Goal: Information Seeking & Learning: Check status

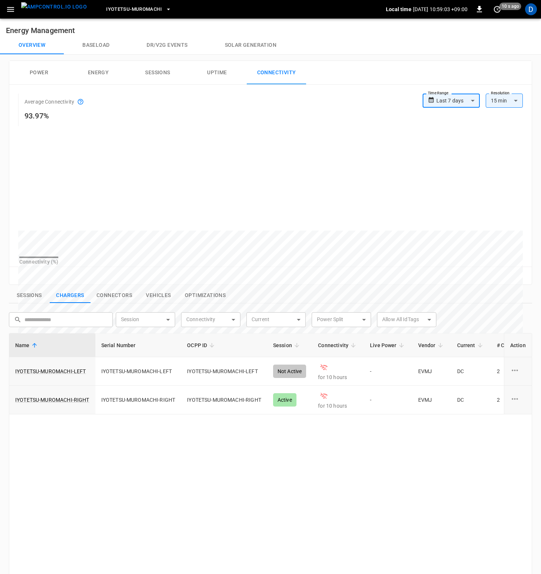
click at [50, 68] on button "Power" at bounding box center [38, 73] width 59 height 24
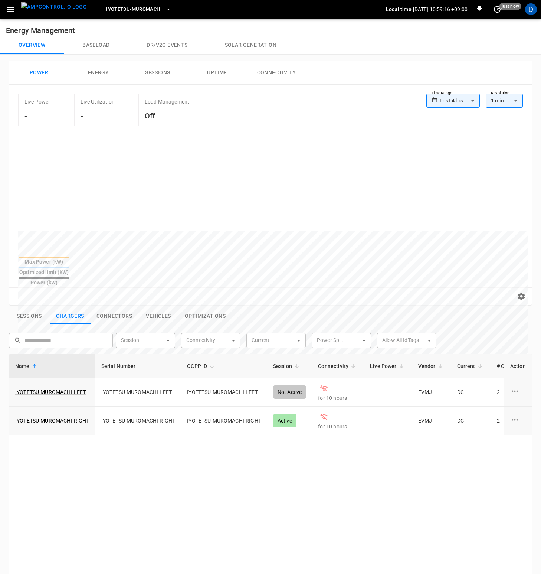
click at [292, 100] on div "Live Power - Live Utilization - Load Management Off" at bounding box center [222, 109] width 408 height 33
click at [275, 83] on button "Connectivity" at bounding box center [276, 73] width 59 height 24
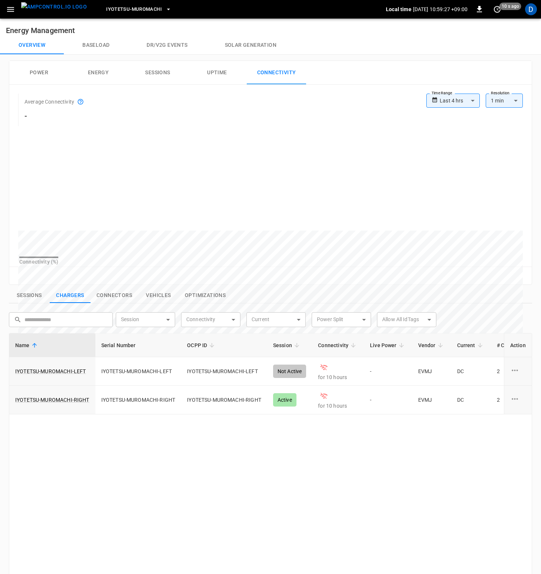
click at [467, 99] on body "**********" at bounding box center [270, 380] width 541 height 760
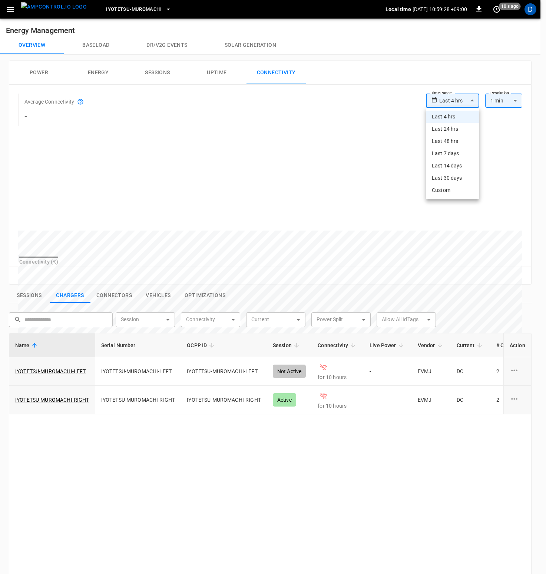
click at [464, 131] on li "Last 24 hrs" at bounding box center [452, 129] width 53 height 12
click at [464, 103] on body "**********" at bounding box center [270, 380] width 541 height 760
click at [453, 179] on li "Last 30 days" at bounding box center [451, 178] width 56 height 12
type input "**********"
type input "**"
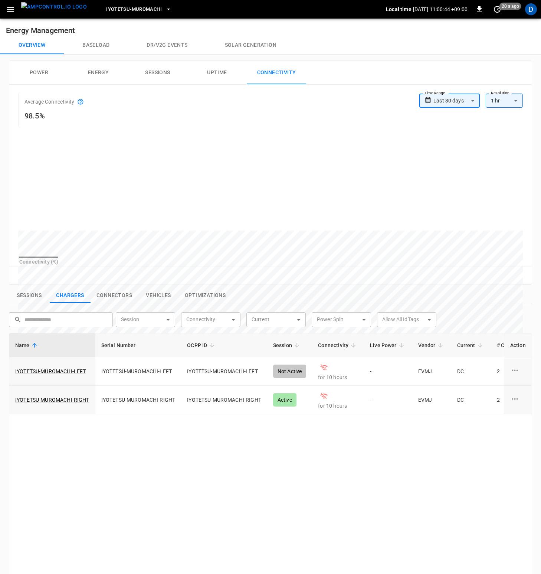
click at [423, 454] on div "Name Serial Number OCPP ID Session Connectivity Live Power Vendor Current # Con…" at bounding box center [270, 533] width 523 height 401
click at [227, 443] on div "Name Serial Number OCPP ID Session Connectivity Live Power Vendor Current # Con…" at bounding box center [270, 533] width 523 height 401
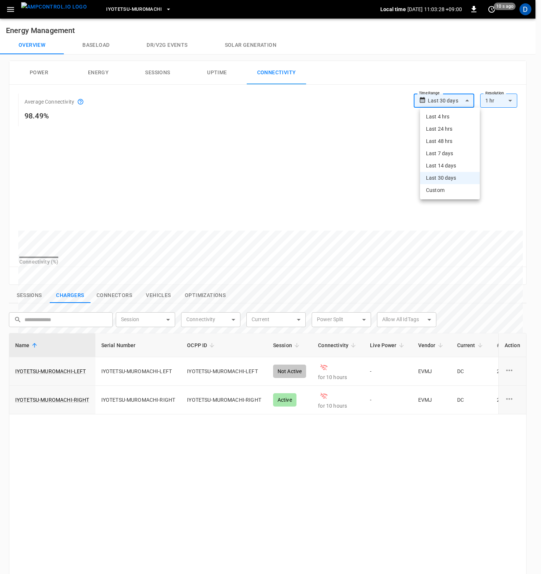
click at [469, 98] on body "**********" at bounding box center [270, 380] width 541 height 760
click at [453, 116] on li "Last 4 hrs" at bounding box center [450, 117] width 60 height 12
type input "**********"
type input "**"
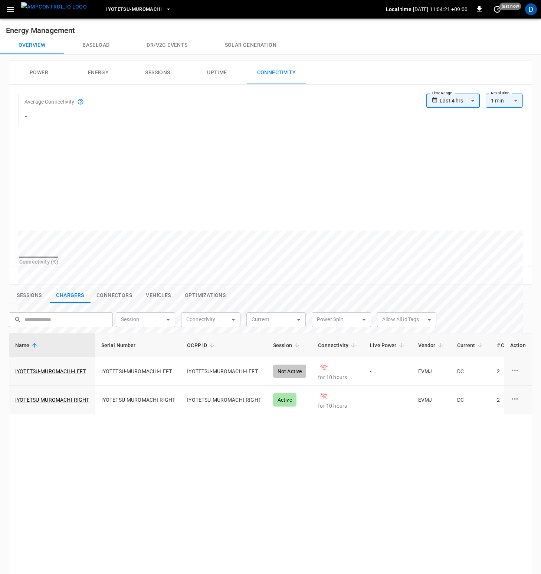
click at [460, 102] on body "**********" at bounding box center [270, 380] width 541 height 760
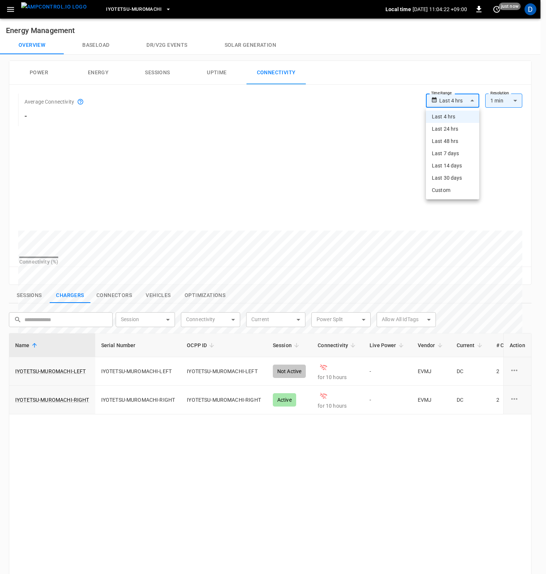
click at [450, 128] on li "Last 24 hrs" at bounding box center [452, 129] width 53 height 12
type input "**********"
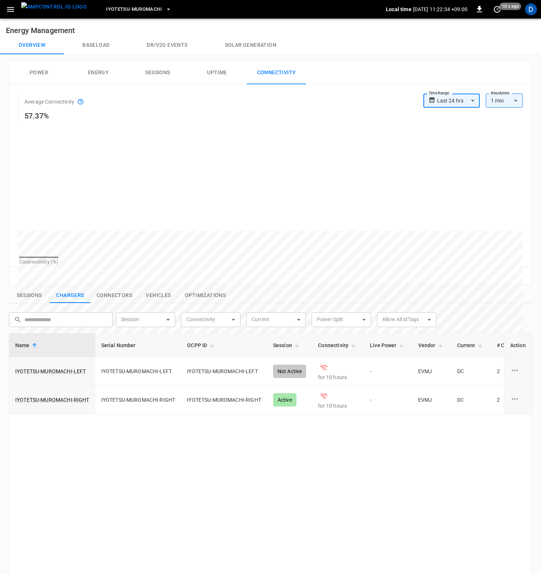
click at [15, 11] on icon "button" at bounding box center [10, 9] width 9 height 9
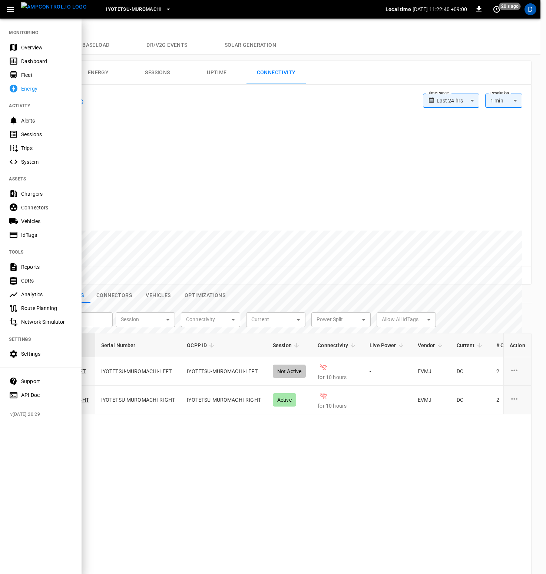
click at [26, 196] on div "Chargers" at bounding box center [47, 193] width 52 height 7
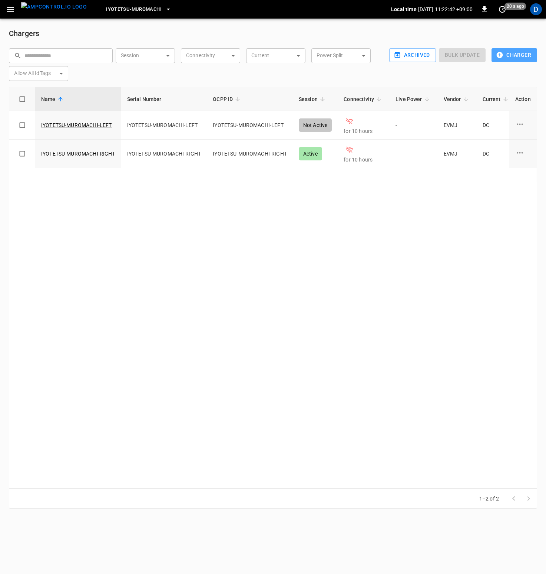
click at [509, 54] on button "Charger" at bounding box center [515, 55] width 46 height 14
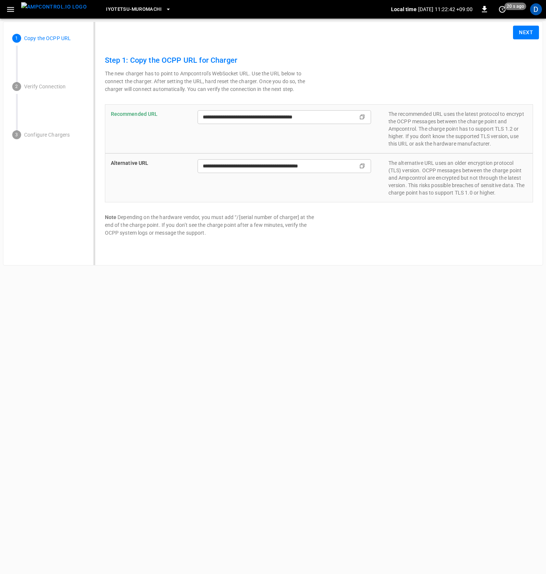
type input "**********"
click at [528, 34] on button "Next" at bounding box center [526, 33] width 26 height 14
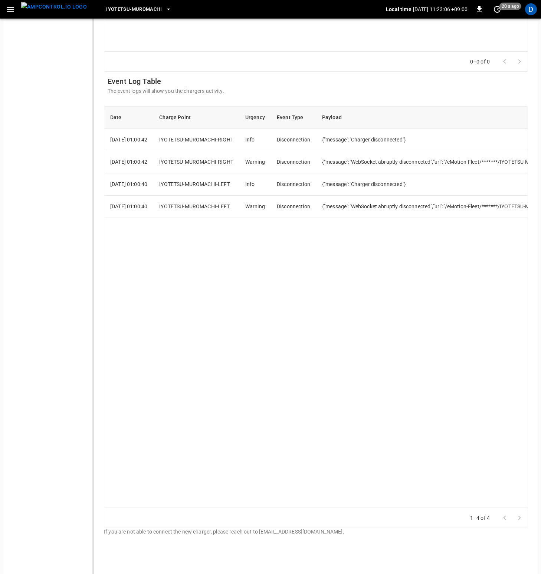
scroll to position [533, 0]
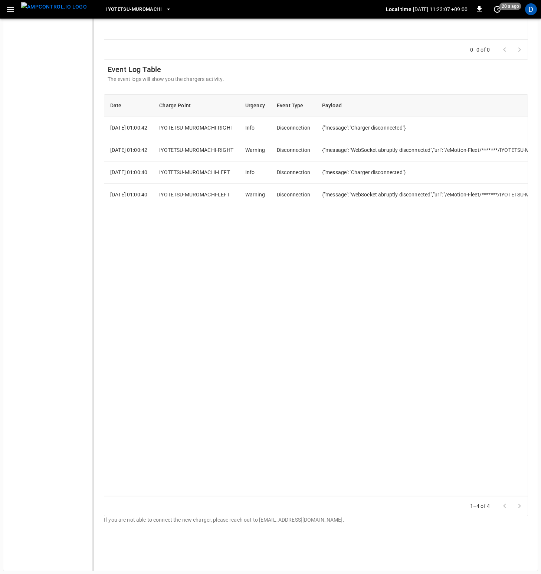
click at [319, 283] on div "Date Charge Point Urgency Event Type Payload [DATE] 01:00:42 IYOTETSU-MUROMACHI…" at bounding box center [316, 294] width 424 height 401
click at [324, 236] on div "Date Charge Point Urgency Event Type Payload [DATE] 01:00:42 IYOTETSU-MUROMACHI…" at bounding box center [316, 294] width 424 height 401
click at [325, 300] on div "Date Charge Point Urgency Event Type Payload [DATE] 01:00:42 IYOTETSU-MUROMACHI…" at bounding box center [316, 294] width 424 height 401
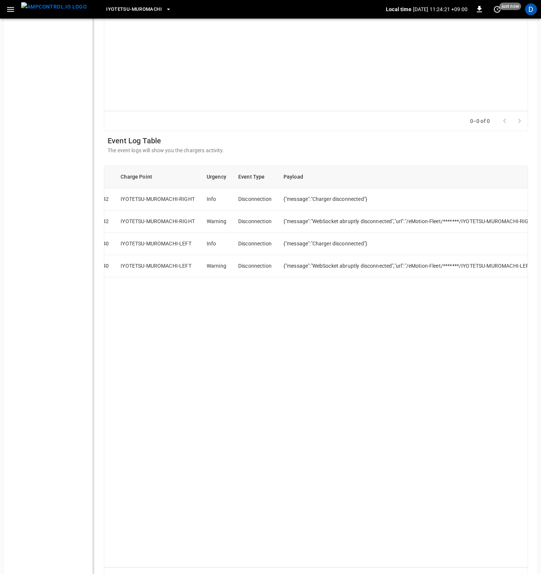
scroll to position [0, 49]
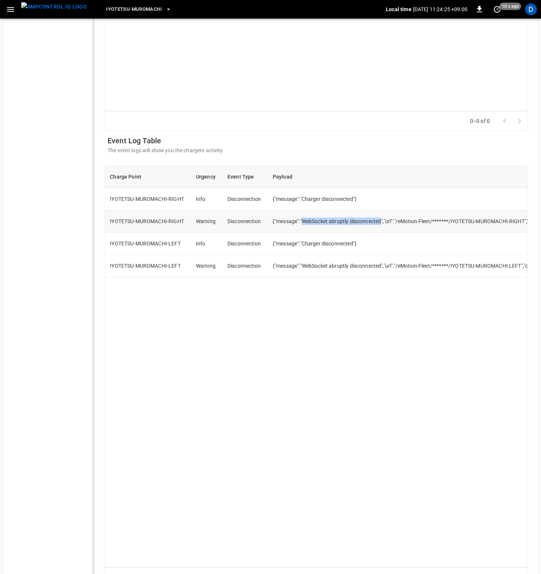
drag, startPoint x: 314, startPoint y: 221, endPoint x: 393, endPoint y: 223, distance: 79.0
click at [393, 223] on td "{"message":"WebSocket abruptly disconnected","url":"/eMotion-Fleet/*******/IYOT…" at bounding box center [422, 221] width 311 height 22
click at [405, 238] on td "{"message":"Charger disconnected"}" at bounding box center [422, 244] width 311 height 22
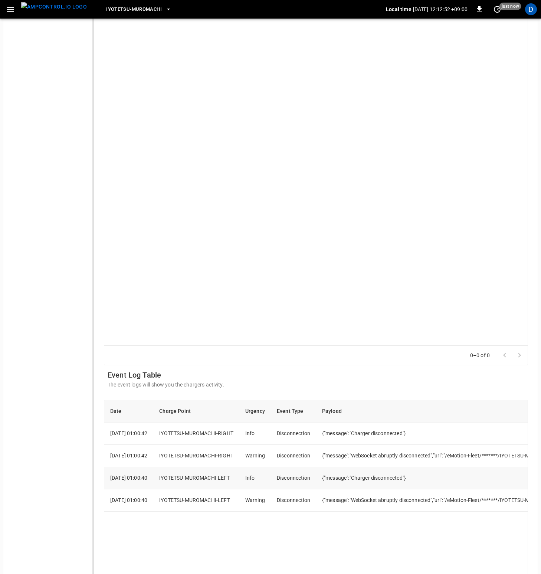
scroll to position [288, 0]
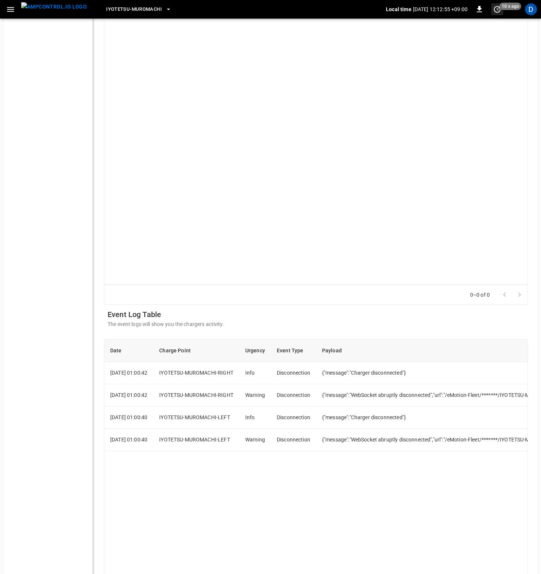
click at [502, 11] on button "set refresh interval" at bounding box center [497, 9] width 12 height 12
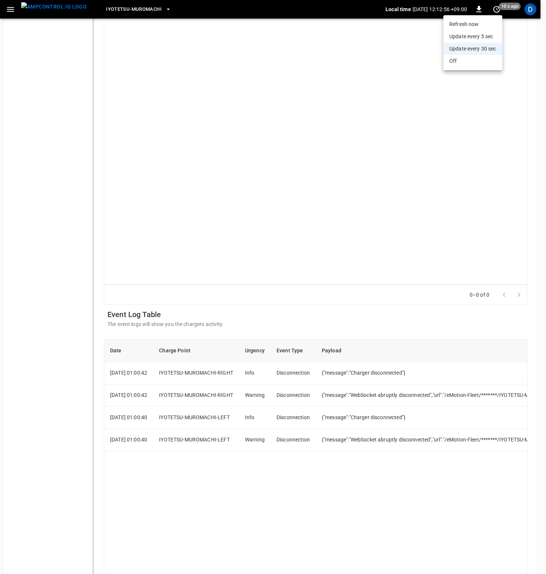
click at [485, 37] on li "Update every 5 sec" at bounding box center [473, 36] width 59 height 12
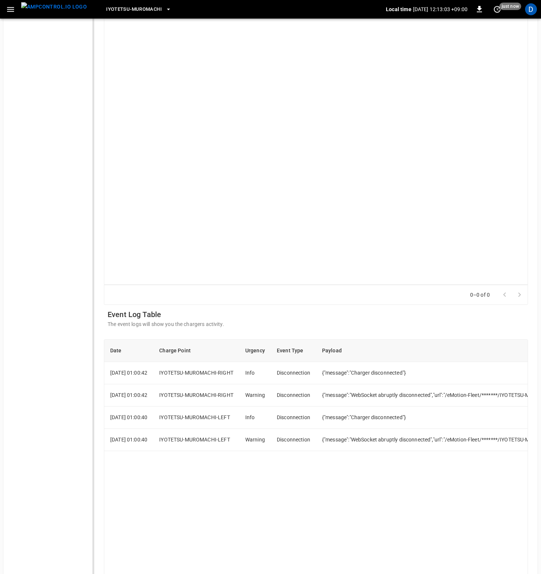
click at [391, 326] on div "Event Log Table The event logs will show you the chargers activity." at bounding box center [316, 318] width 417 height 20
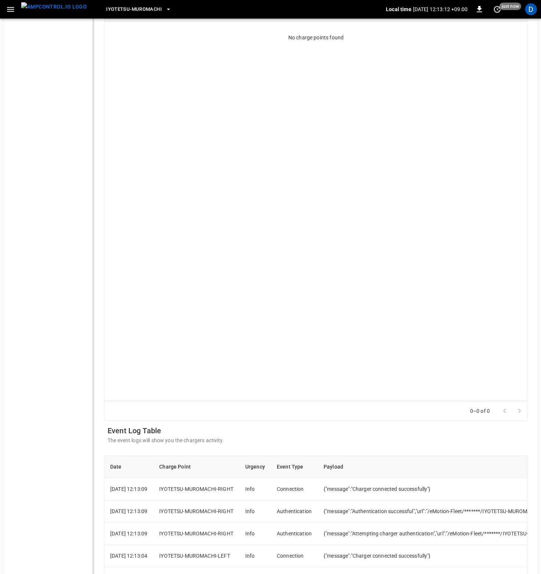
scroll to position [0, 0]
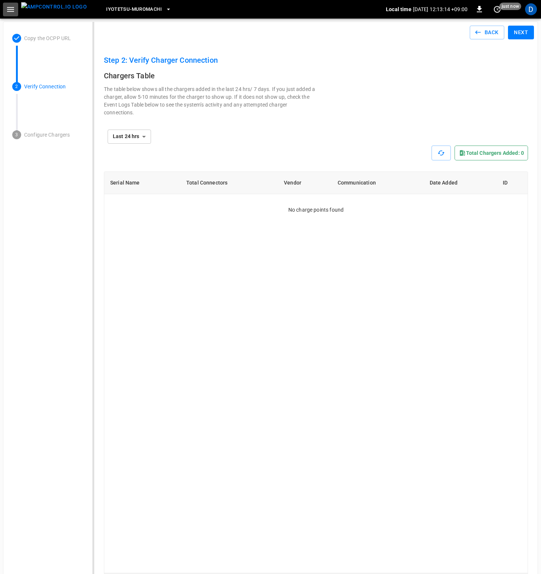
click at [11, 7] on icon "button" at bounding box center [10, 9] width 7 height 5
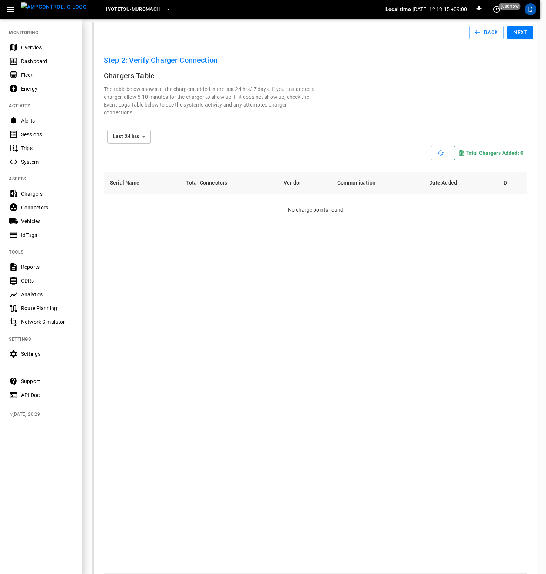
click at [156, 24] on div at bounding box center [273, 287] width 546 height 574
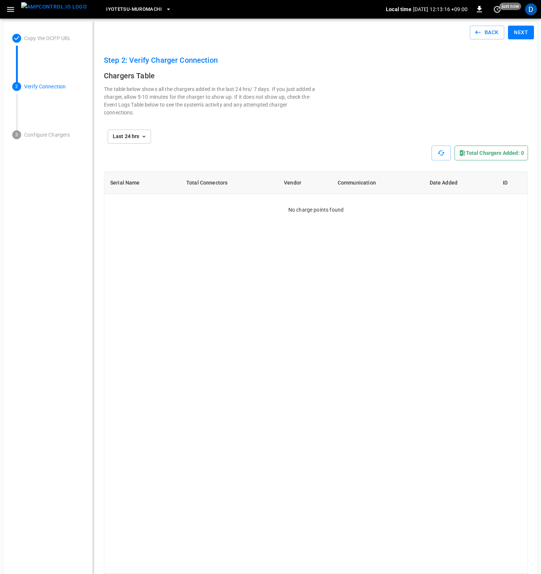
click at [13, 13] on icon "button" at bounding box center [10, 9] width 9 height 9
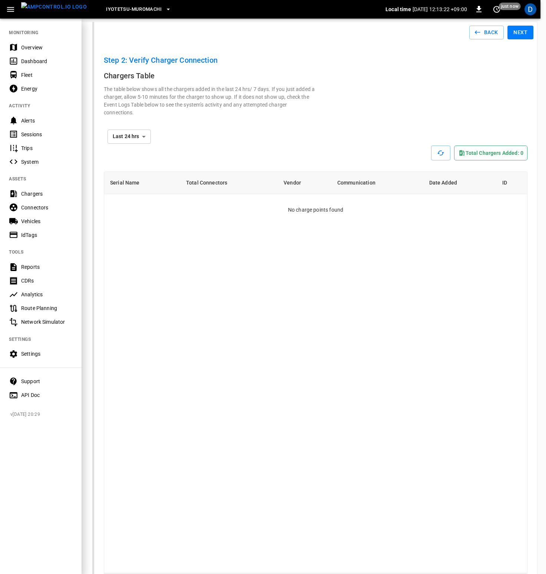
click at [40, 196] on div "Chargers" at bounding box center [47, 193] width 52 height 7
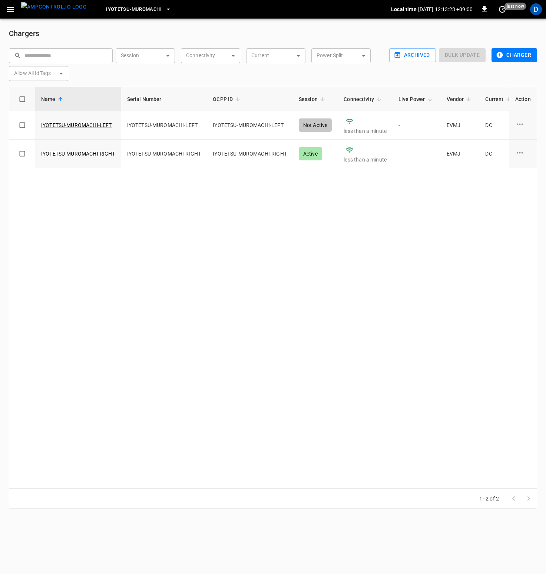
click at [355, 219] on div "Name Serial Number OCPP ID Session Connectivity Live Power Vendor Current # Con…" at bounding box center [273, 287] width 529 height 401
click at [58, 11] on img "menu" at bounding box center [54, 6] width 66 height 9
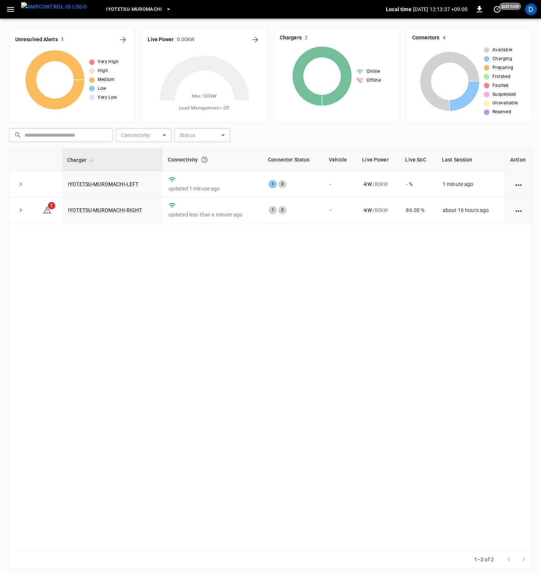
click at [221, 335] on div "Charger Connectivity Connector Status Vehicle Live Power Live SoC Last Session …" at bounding box center [270, 348] width 523 height 401
click at [224, 329] on div "Charger Connectivity Connector Status Vehicle Live Power Live SoC Last Session …" at bounding box center [270, 348] width 523 height 401
click at [165, 269] on div "Charger Connectivity Connector Status Vehicle Live Power Live SoC Last Session …" at bounding box center [270, 348] width 523 height 401
click at [231, 282] on div "Charger Connectivity Connector Status Vehicle Live Power Live SoC Last Session …" at bounding box center [270, 348] width 523 height 401
click at [181, 281] on div "Charger Connectivity Connector Status Vehicle Live Power Live SoC Last Session …" at bounding box center [270, 348] width 523 height 401
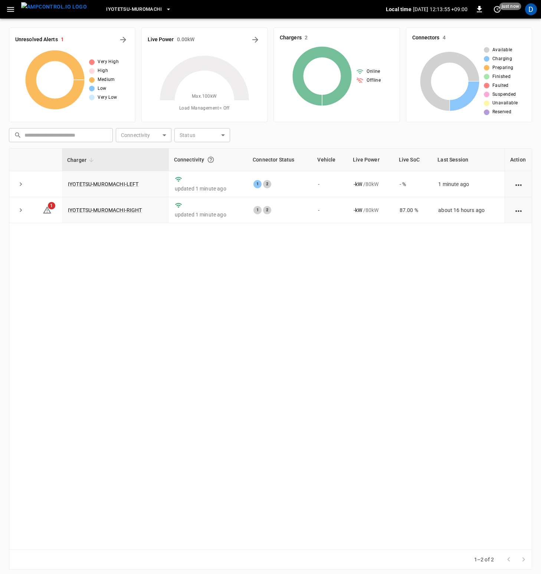
click at [110, 256] on div "Charger Connectivity Connector Status Vehicle Live Power Live SoC Last Session …" at bounding box center [270, 348] width 523 height 401
click at [49, 210] on icon at bounding box center [47, 210] width 9 height 9
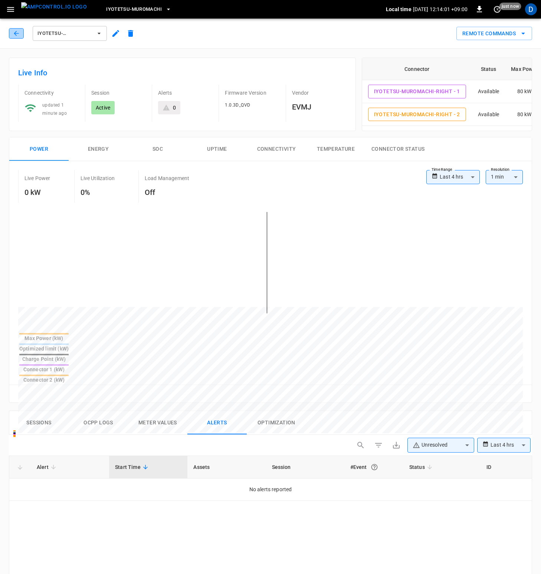
click at [16, 34] on icon "button" at bounding box center [16, 33] width 7 height 7
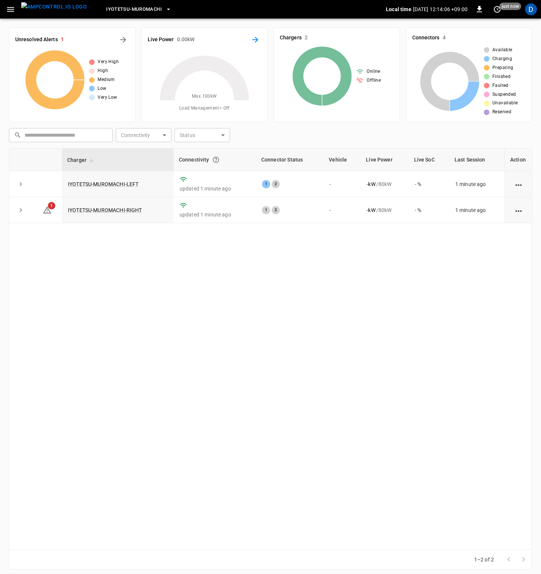
click at [257, 44] on icon "Energy Overview" at bounding box center [255, 39] width 9 height 9
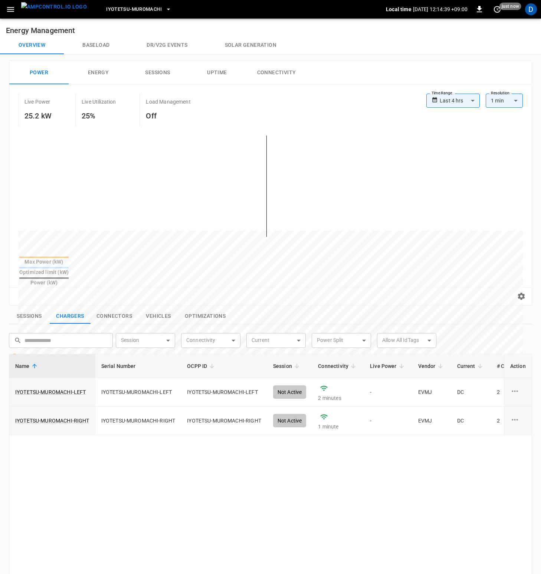
click at [368, 456] on div "Name Serial Number OCPP ID Session Connectivity Live Power Vendor Current # Con…" at bounding box center [270, 554] width 523 height 401
click at [262, 470] on div "Name Serial Number OCPP ID Session Connectivity Live Power Vendor Current # Con…" at bounding box center [270, 554] width 523 height 401
click at [202, 469] on div "Name Serial Number OCPP ID Session Connectivity Live Power Vendor Current # Con…" at bounding box center [270, 554] width 523 height 401
click at [277, 73] on button "Connectivity" at bounding box center [276, 73] width 59 height 24
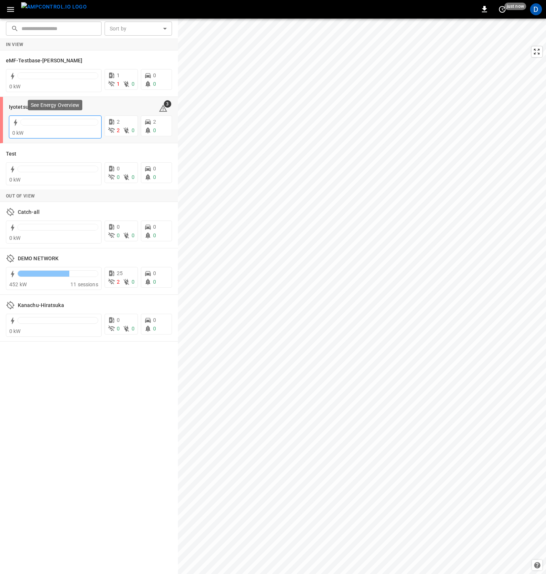
click at [70, 126] on div at bounding box center [59, 124] width 78 height 10
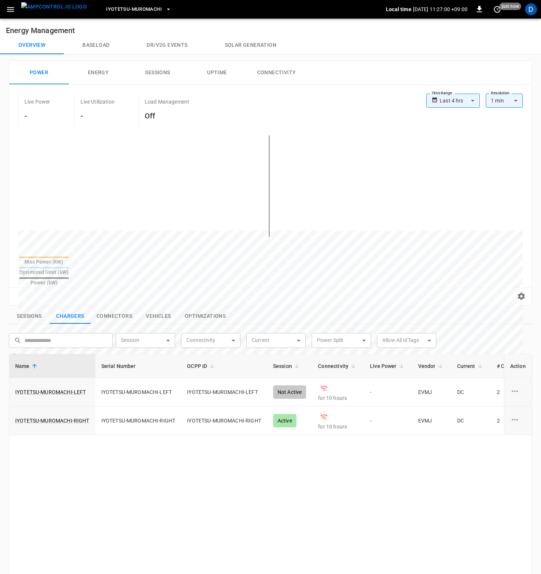
click at [276, 71] on button "Connectivity" at bounding box center [276, 73] width 59 height 24
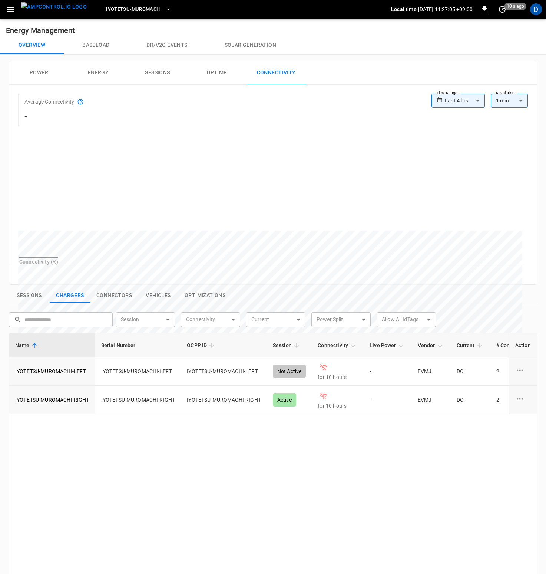
click at [468, 104] on body "**********" at bounding box center [273, 380] width 546 height 760
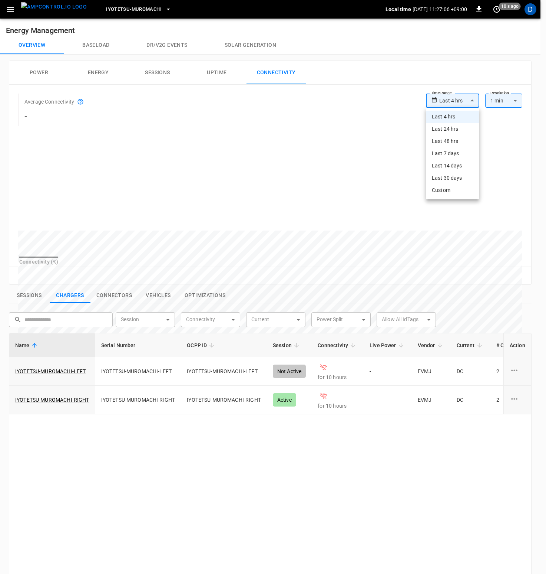
click at [464, 132] on li "Last 24 hrs" at bounding box center [452, 129] width 53 height 12
type input "**********"
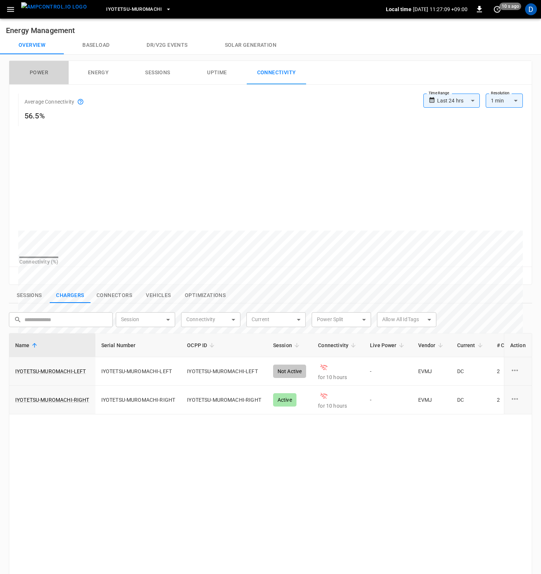
click at [46, 73] on button "Power" at bounding box center [38, 73] width 59 height 24
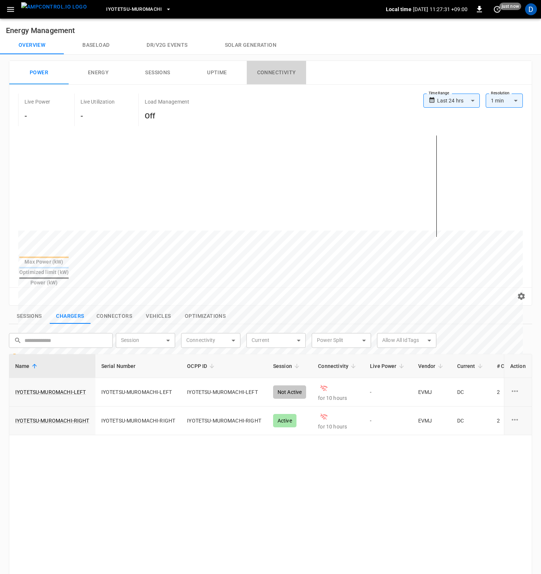
click at [280, 71] on button "Connectivity" at bounding box center [276, 73] width 59 height 24
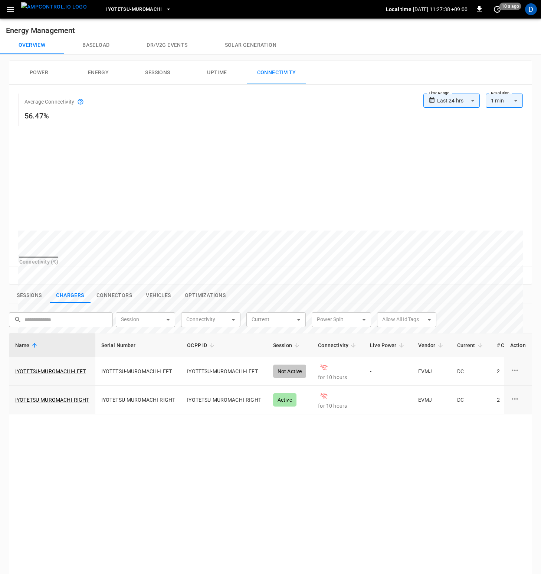
click at [221, 74] on button "Uptime" at bounding box center [216, 73] width 59 height 24
click at [165, 70] on button "Sessions" at bounding box center [157, 73] width 59 height 24
click at [261, 70] on button "Connectivity" at bounding box center [276, 73] width 59 height 24
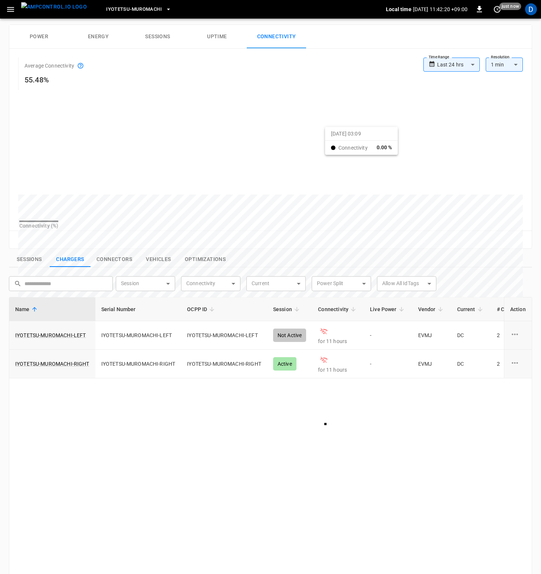
scroll to position [40, 0]
